Goal: Information Seeking & Learning: Learn about a topic

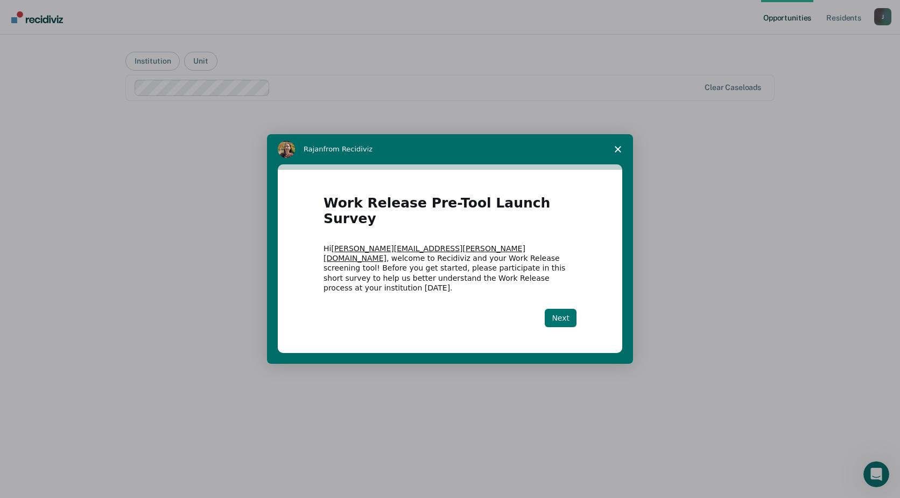
click at [563, 309] on button "Next" at bounding box center [561, 318] width 32 height 18
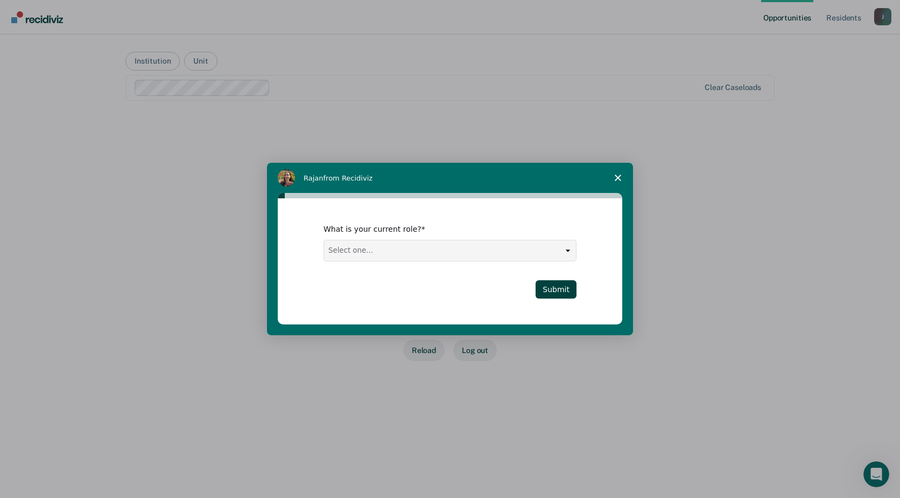
click at [572, 249] on select "Select one... Case Manager FUM Assistant [PERSON_NAME] [PERSON_NAME]" at bounding box center [450, 250] width 252 height 20
select select "FUM"
click at [324, 240] on select "Select one... Case Manager FUM Assistant [PERSON_NAME] [PERSON_NAME]" at bounding box center [450, 250] width 252 height 20
click at [568, 291] on button "Submit" at bounding box center [556, 289] width 41 height 18
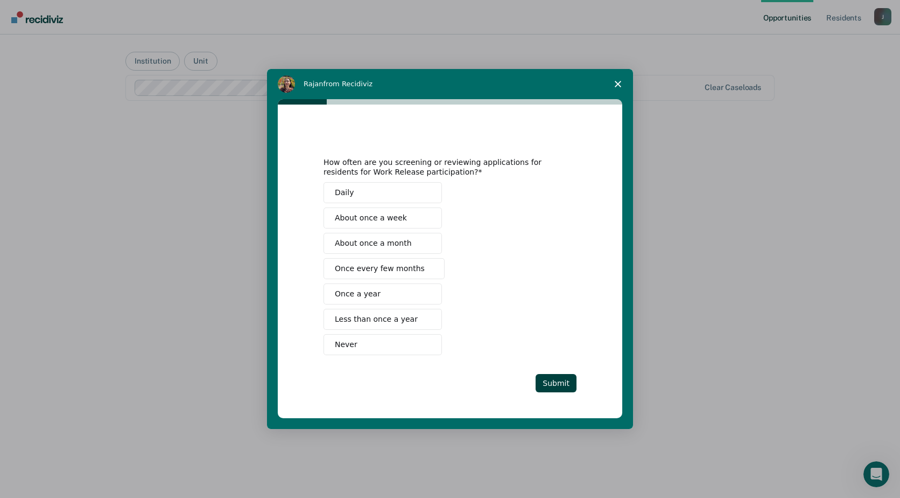
click at [620, 82] on polygon "Close survey" at bounding box center [618, 84] width 6 height 6
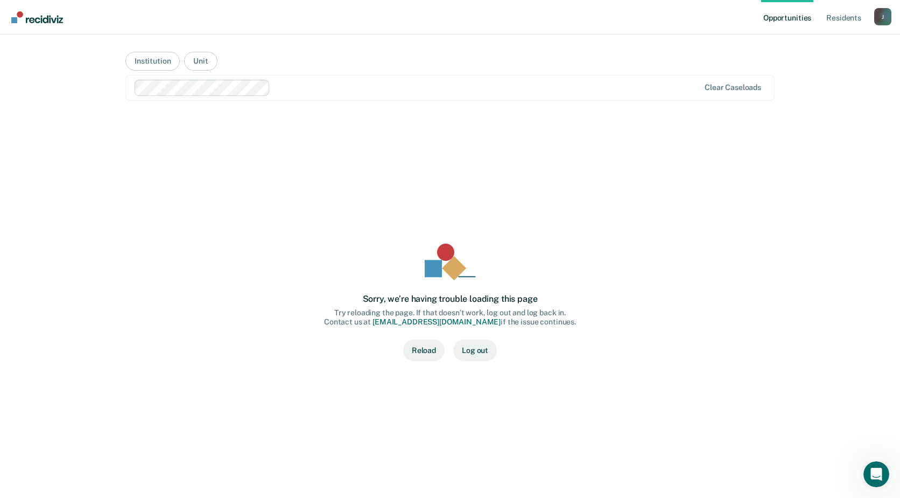
click at [345, 167] on div "Sorry, we’re having trouble loading this page Try reloading the page. If that d…" at bounding box center [450, 302] width 615 height 342
click at [838, 15] on link "Resident s" at bounding box center [843, 17] width 39 height 34
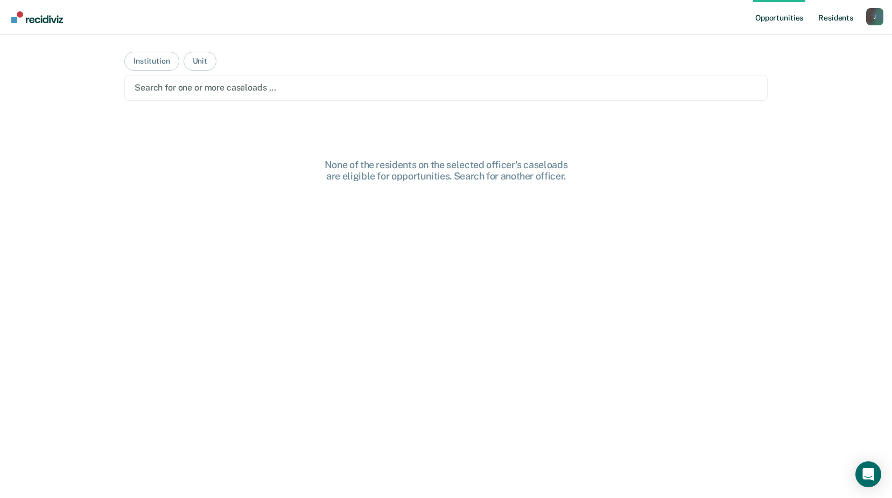
click at [845, 17] on link "Resident s" at bounding box center [835, 17] width 39 height 34
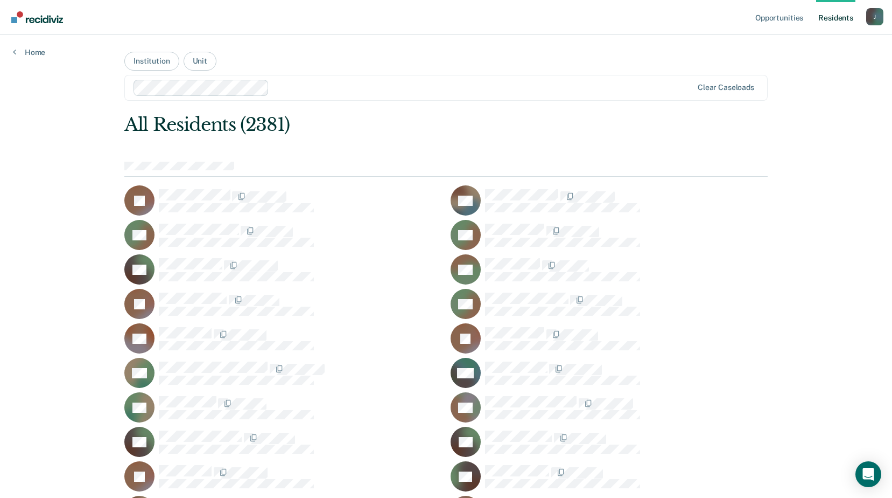
scroll to position [8113, 0]
